Goal: Task Accomplishment & Management: Use online tool/utility

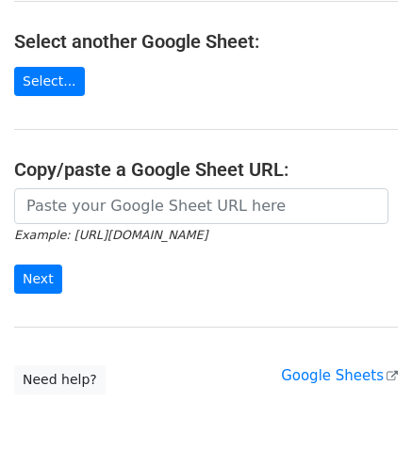
scroll to position [207, 0]
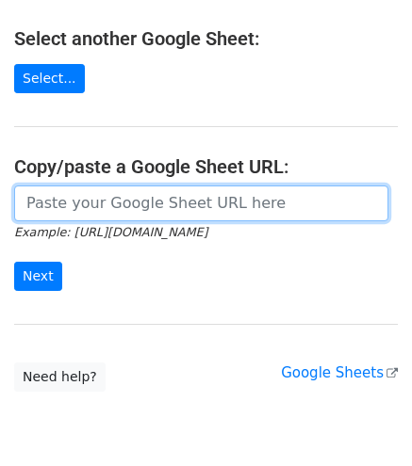
click at [138, 213] on input "url" at bounding box center [201, 204] width 374 height 36
paste input "[URL][DOMAIN_NAME]"
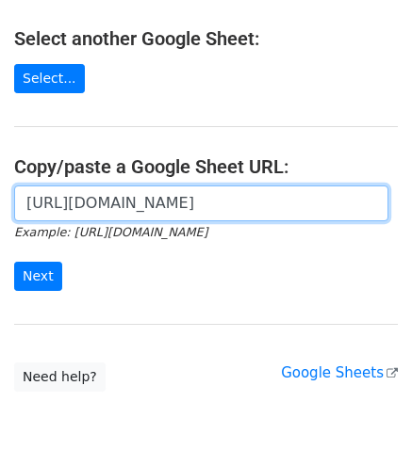
scroll to position [0, 409]
type input "[URL][DOMAIN_NAME]"
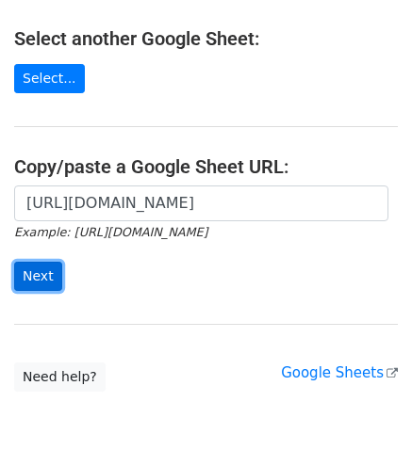
click at [36, 272] on input "Next" at bounding box center [38, 276] width 48 height 29
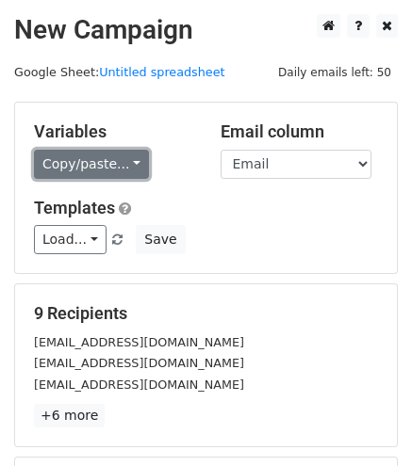
click at [73, 165] on link "Copy/paste..." at bounding box center [91, 164] width 115 height 29
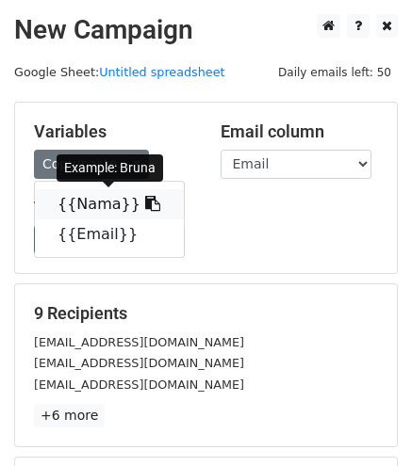
click at [91, 197] on link "{{Nama}}" at bounding box center [109, 204] width 149 height 30
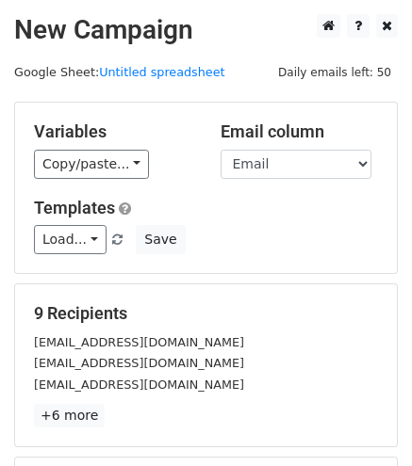
scroll to position [262, 0]
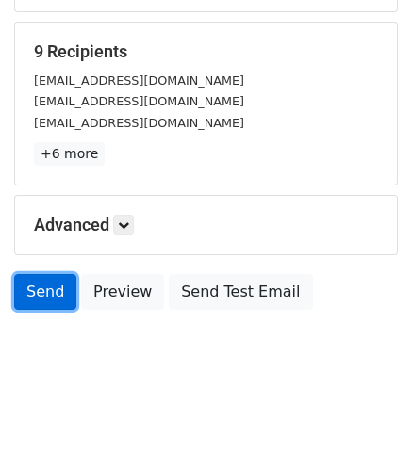
click at [58, 286] on link "Send" at bounding box center [45, 292] width 62 height 36
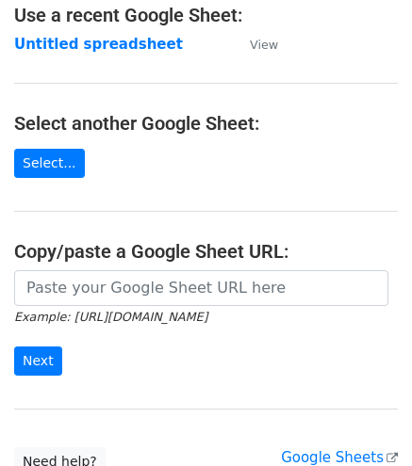
scroll to position [123, 0]
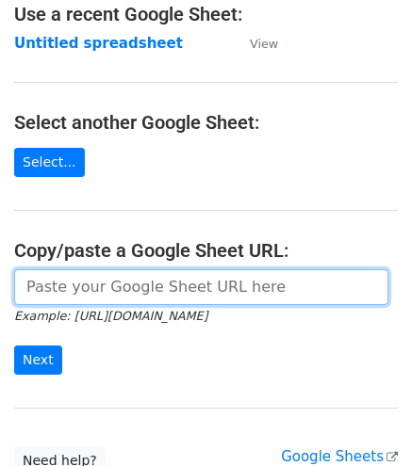
click at [209, 288] on input "url" at bounding box center [201, 287] width 374 height 36
paste input "[URL][DOMAIN_NAME]"
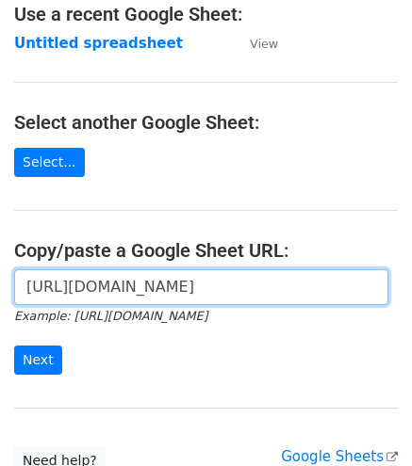
scroll to position [0, 409]
type input "[URL][DOMAIN_NAME]"
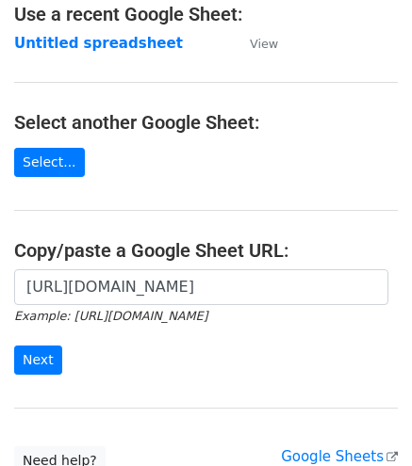
scroll to position [0, 0]
click at [46, 342] on form "https://docs.google.com/spreadsheets/d/1uQvir3vgDKcI_c-vr8g6ndcGLyR4koZdyWYYpDK…" at bounding box center [205, 322] width 383 height 106
click at [45, 354] on input "Next" at bounding box center [38, 360] width 48 height 29
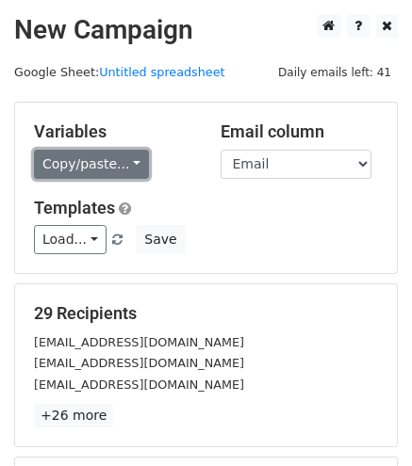
click at [98, 167] on link "Copy/paste..." at bounding box center [91, 164] width 115 height 29
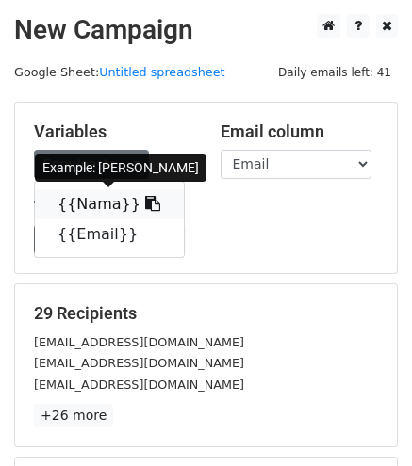
click at [88, 200] on link "{{Nama}}" at bounding box center [109, 204] width 149 height 30
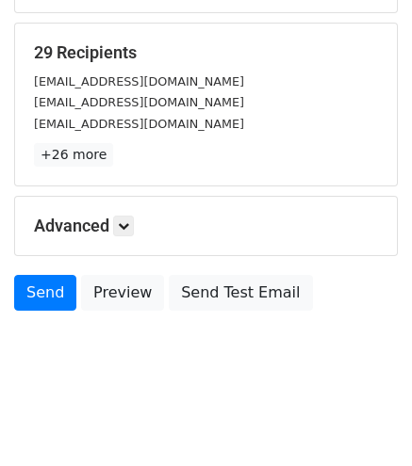
scroll to position [262, 0]
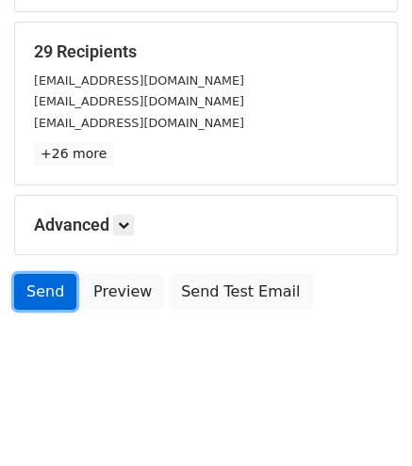
click at [49, 289] on link "Send" at bounding box center [45, 292] width 62 height 36
